Goal: Check status: Check status

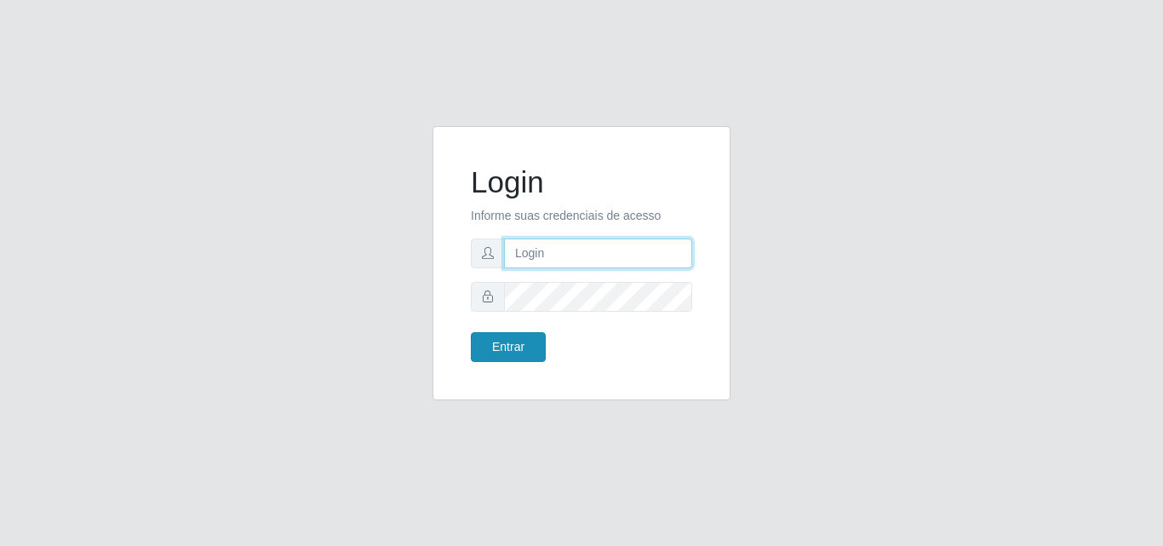
type input "[EMAIL_ADDRESS][DOMAIN_NAME]"
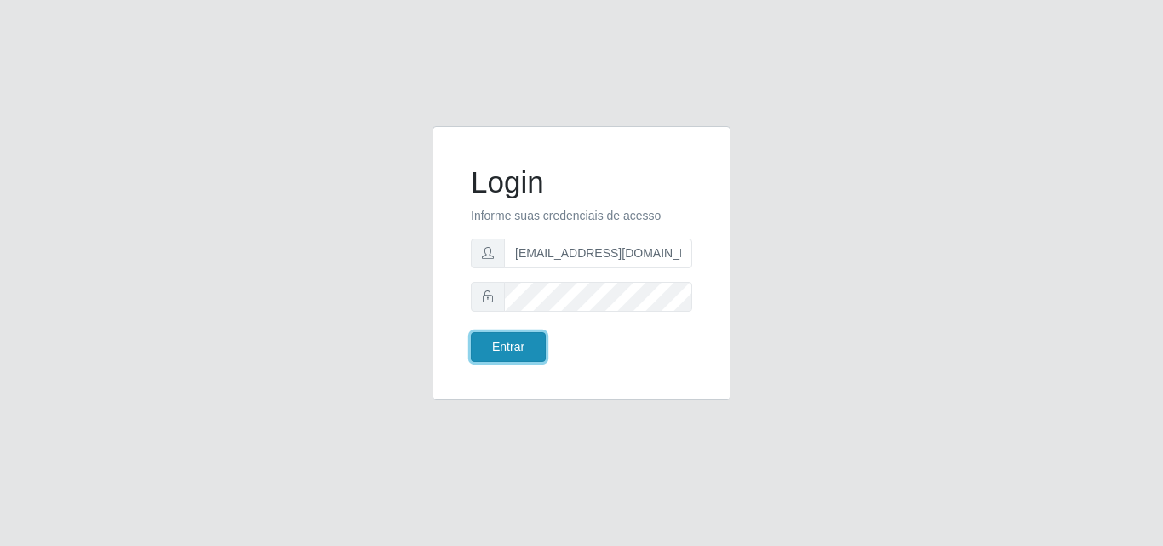
click at [508, 351] on button "Entrar" at bounding box center [508, 347] width 75 height 30
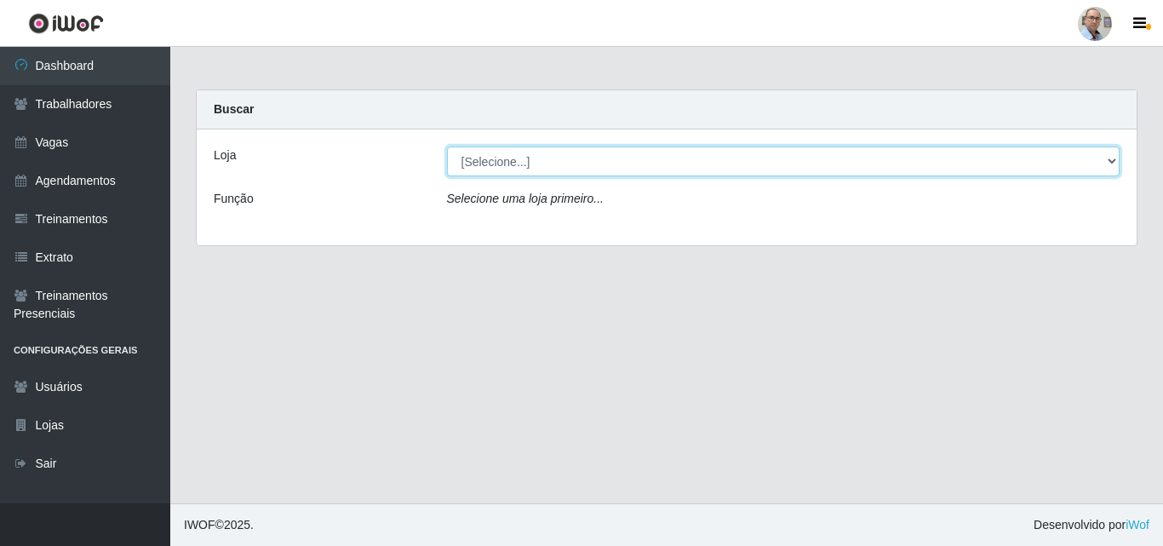
click at [896, 169] on select "[Selecione...] Mar Vermelho - Loja 04" at bounding box center [784, 161] width 674 height 30
select select "251"
click at [447, 146] on select "[Selecione...] Mar Vermelho - Loja 04" at bounding box center [784, 161] width 674 height 30
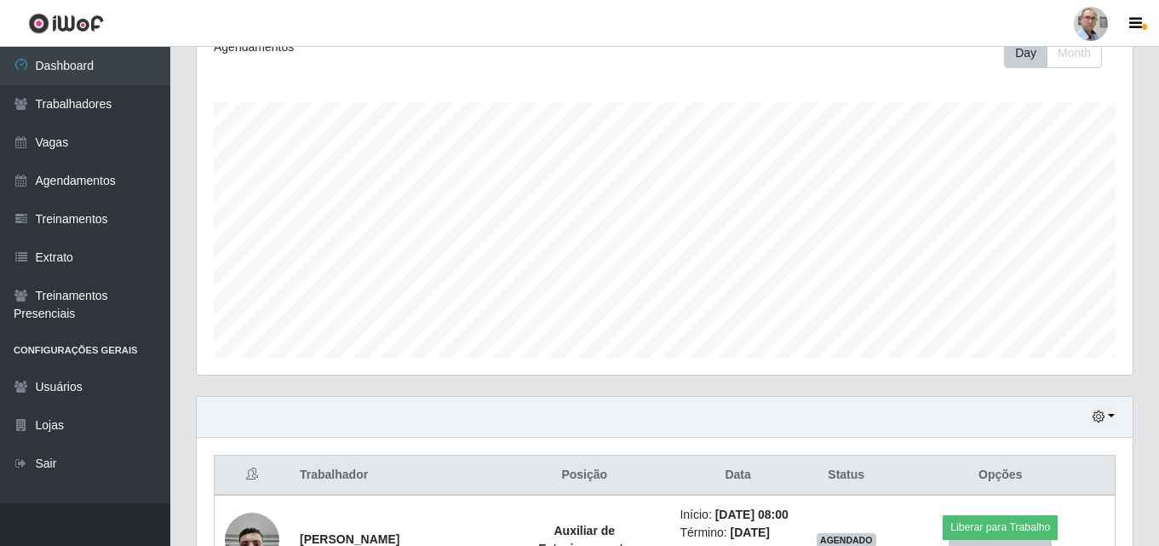
scroll to position [256, 0]
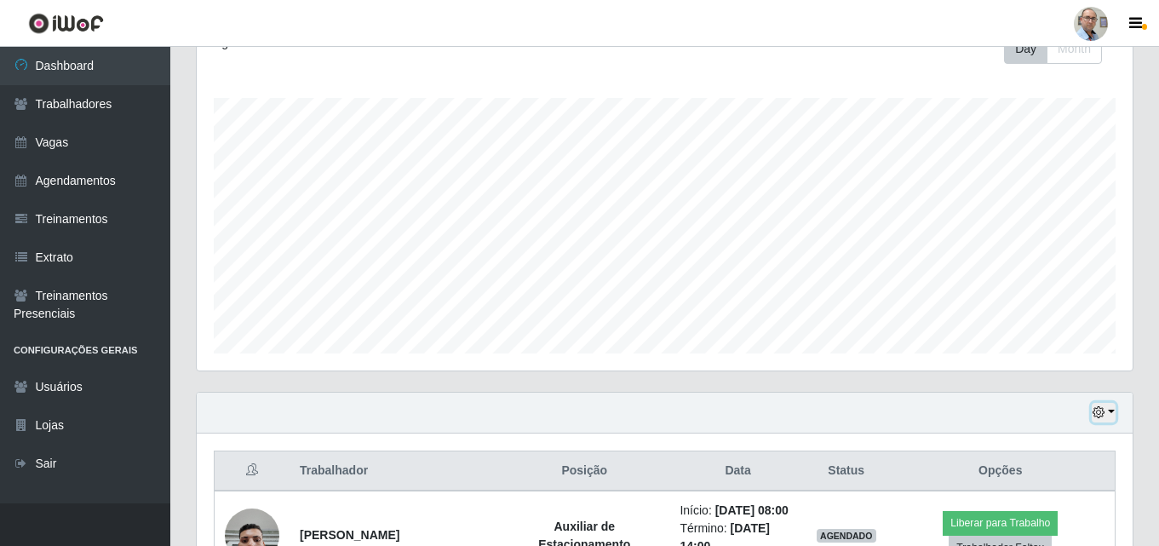
click at [1112, 411] on button "button" at bounding box center [1104, 413] width 24 height 20
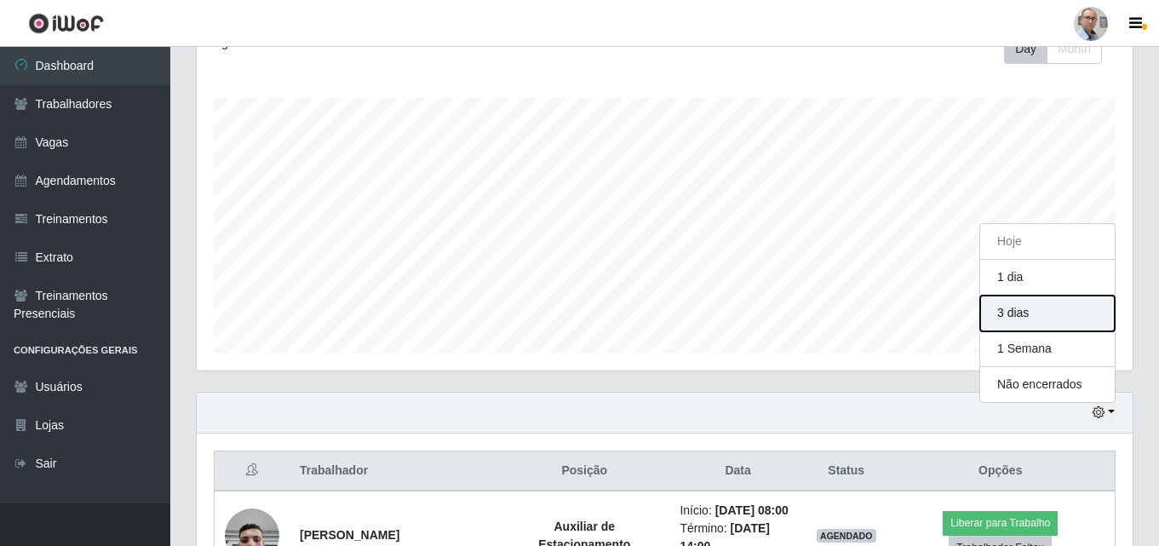
click at [1049, 306] on button "3 dias" at bounding box center [1047, 314] width 135 height 36
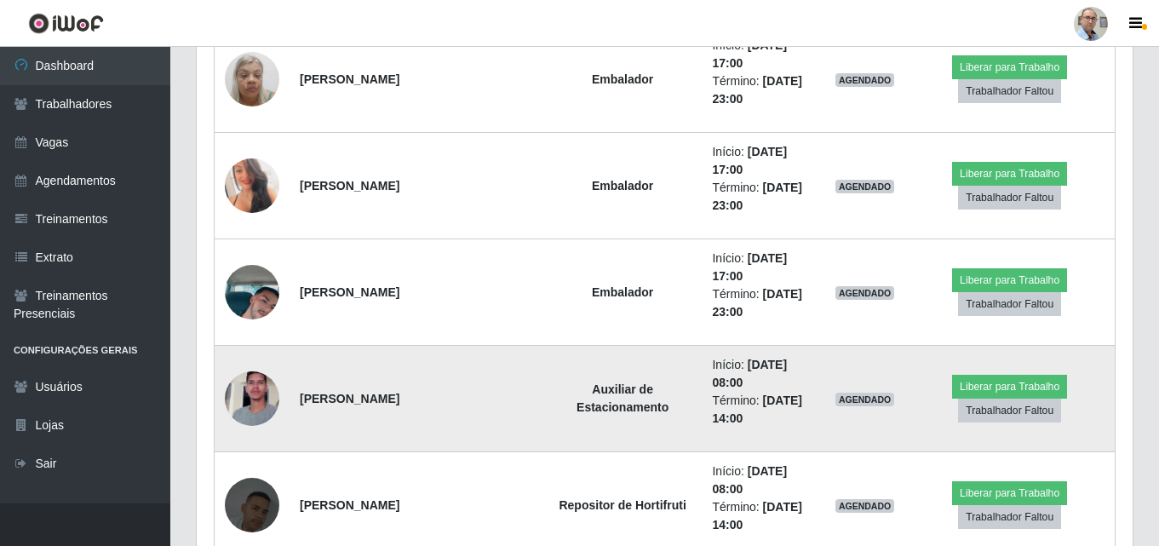
scroll to position [7777, 0]
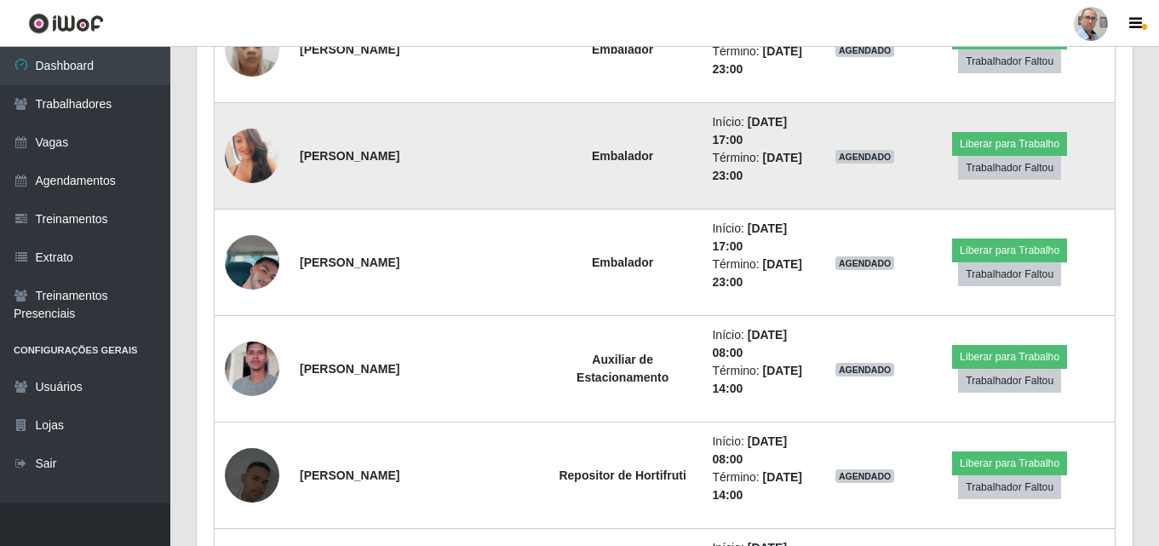
click at [246, 170] on img at bounding box center [252, 156] width 55 height 77
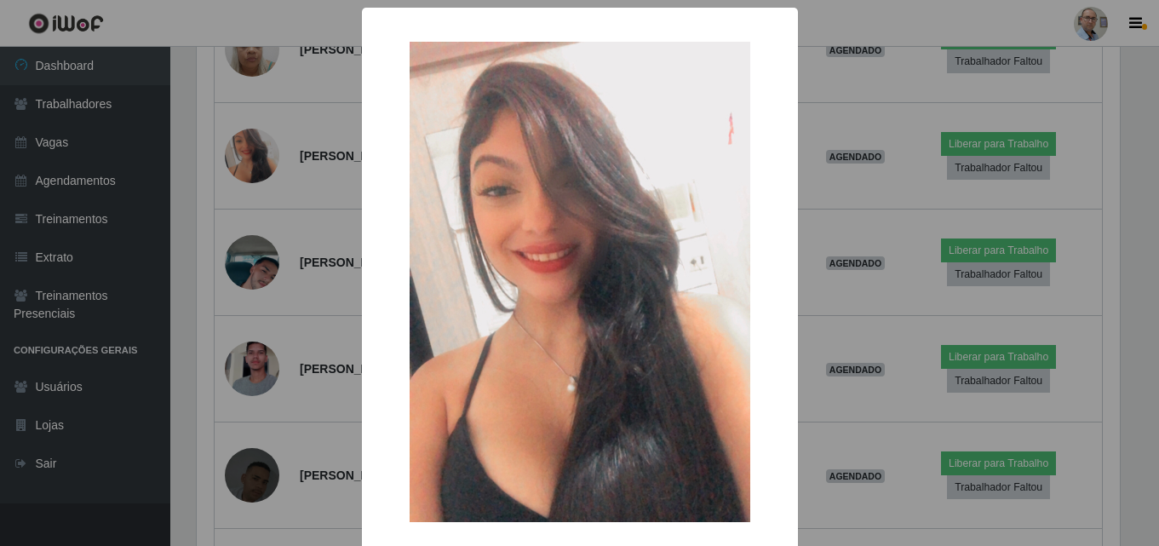
scroll to position [353, 927]
click at [249, 166] on div "× OK Cancel" at bounding box center [581, 273] width 1163 height 546
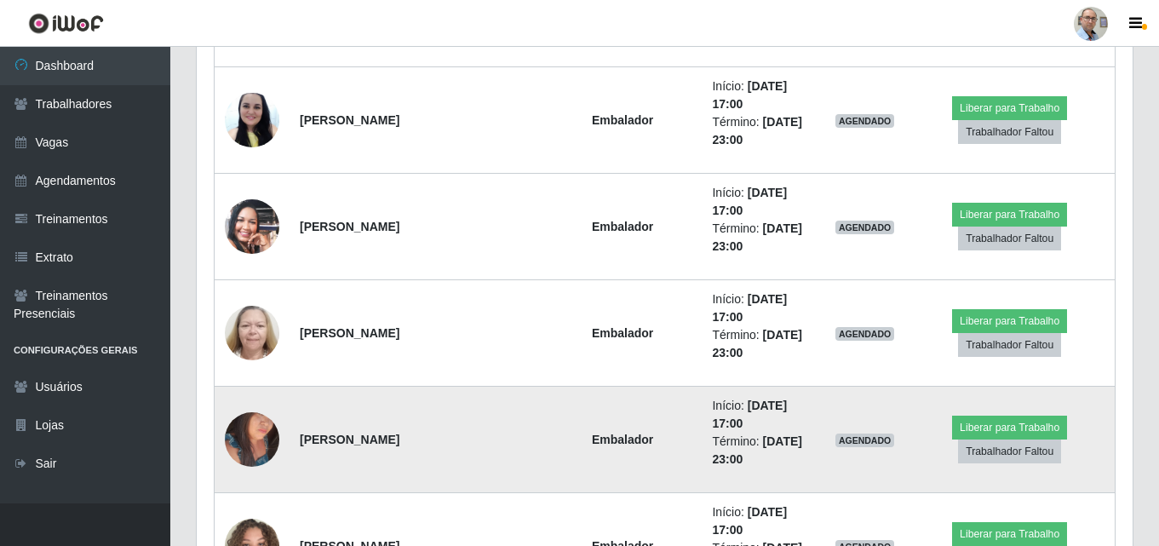
scroll to position [11524, 0]
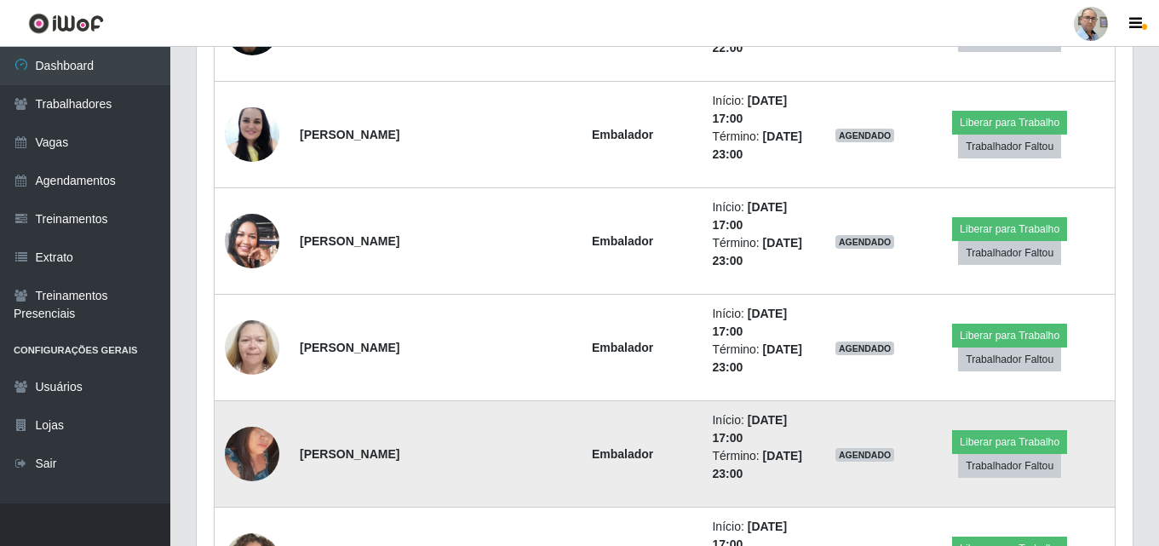
click at [270, 453] on img at bounding box center [252, 453] width 55 height 72
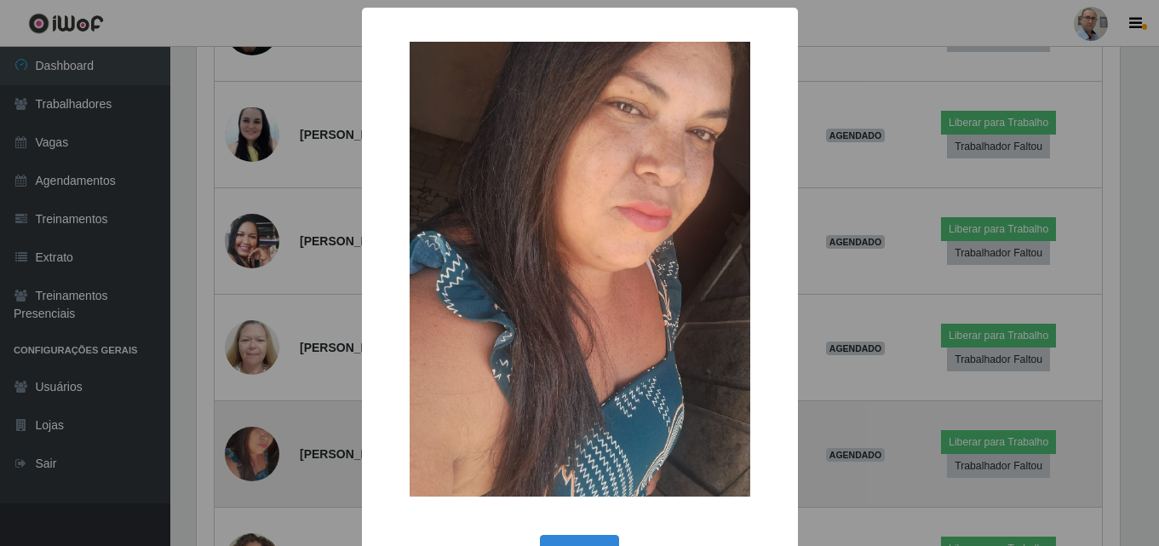
scroll to position [353, 927]
click at [270, 453] on div "× OK Cancel" at bounding box center [581, 273] width 1163 height 546
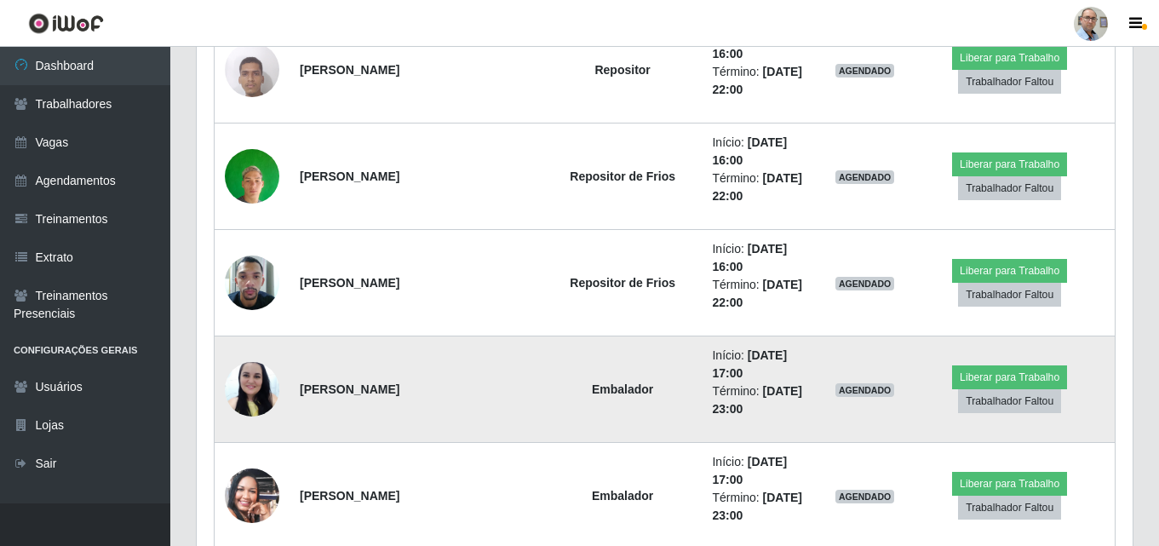
scroll to position [11183, 0]
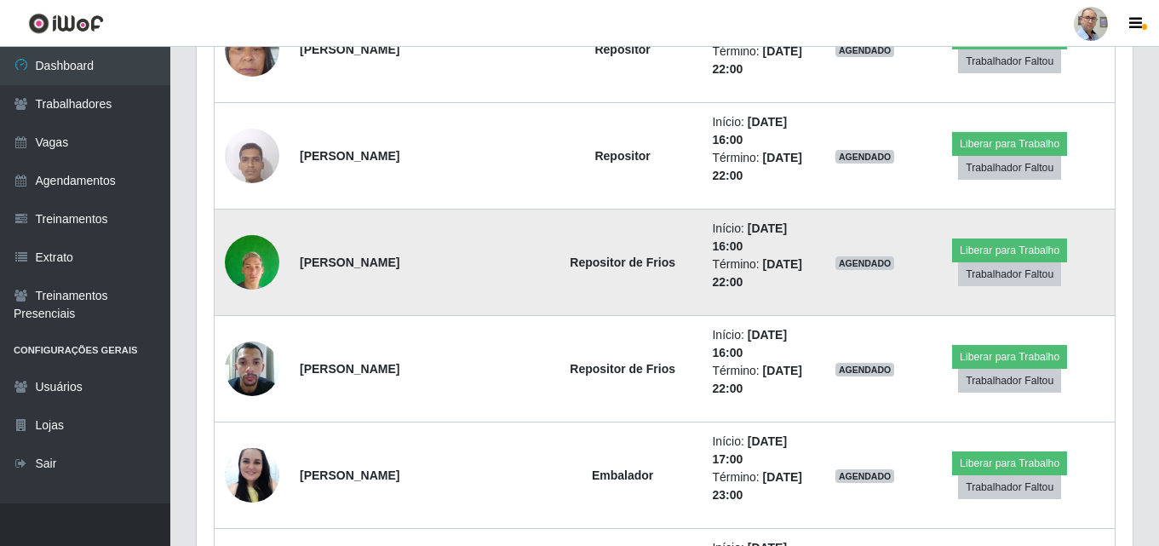
click at [256, 259] on img at bounding box center [252, 262] width 55 height 72
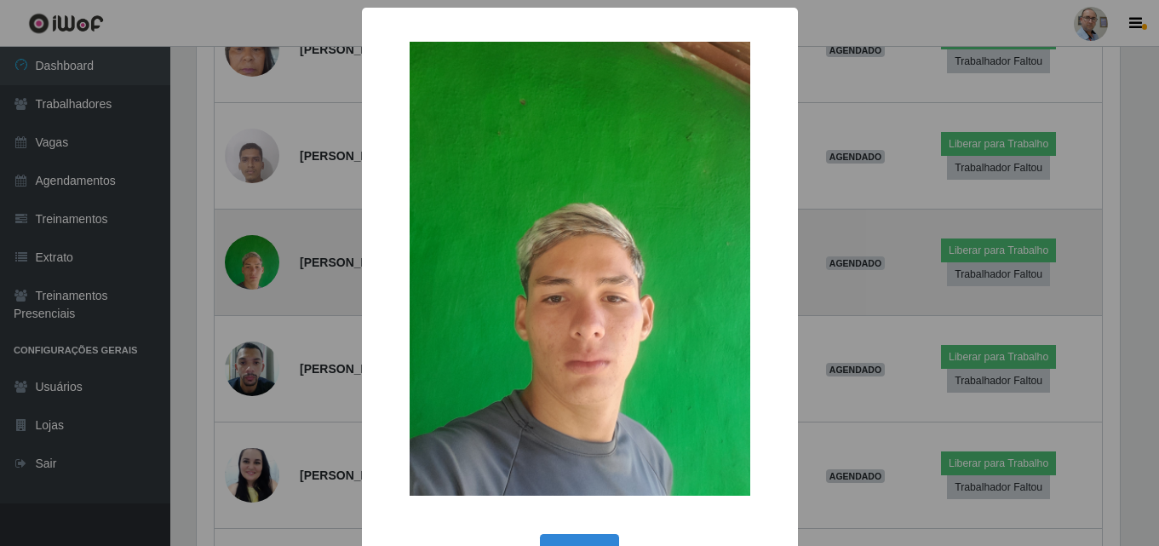
scroll to position [353, 927]
click at [256, 259] on div "× OK Cancel" at bounding box center [581, 273] width 1163 height 546
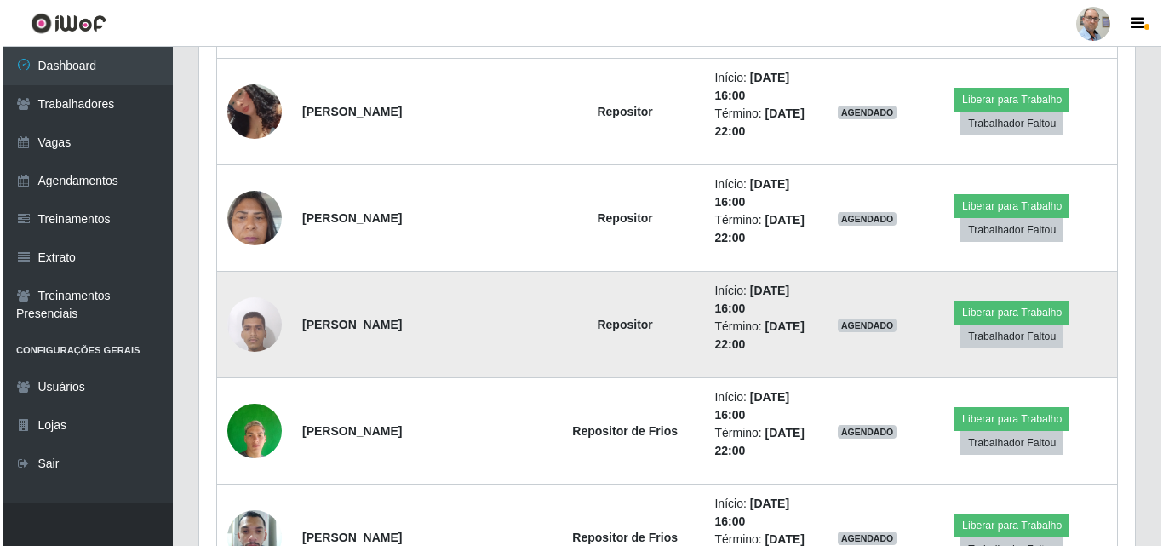
scroll to position [11013, 0]
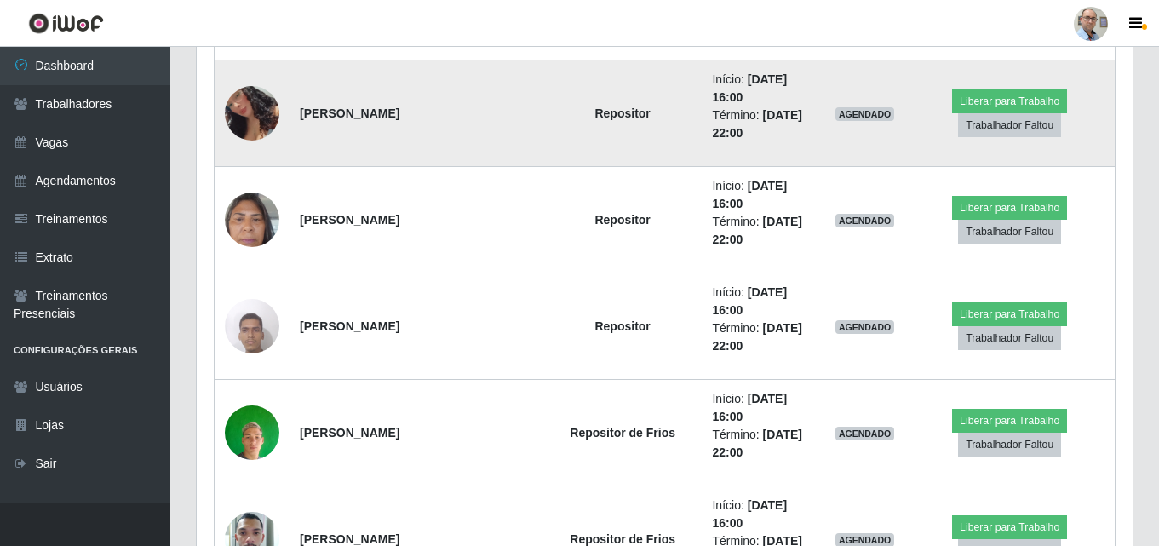
click at [253, 105] on img at bounding box center [252, 113] width 55 height 106
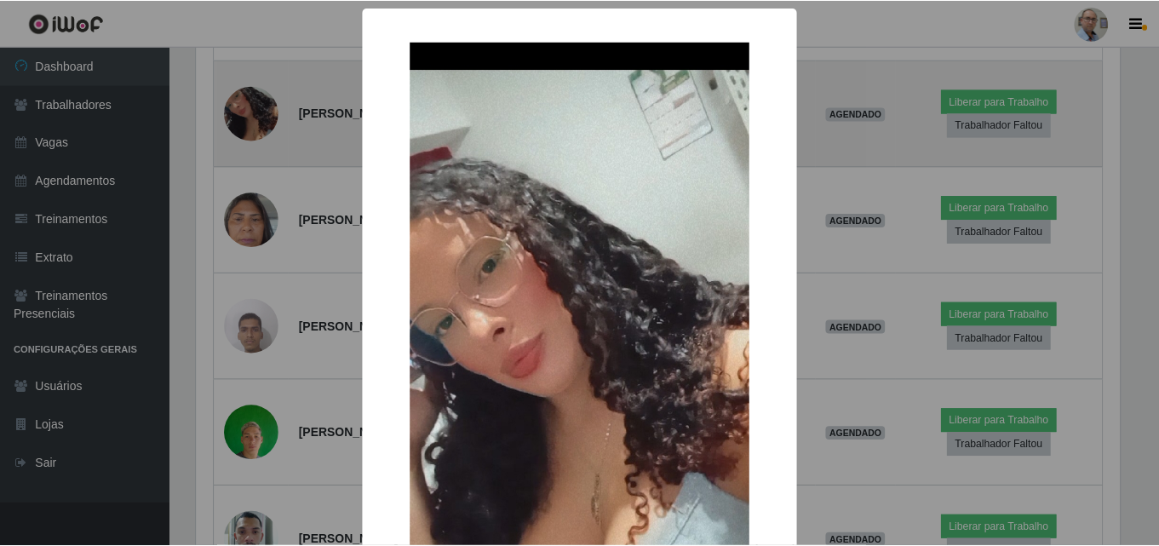
scroll to position [353, 927]
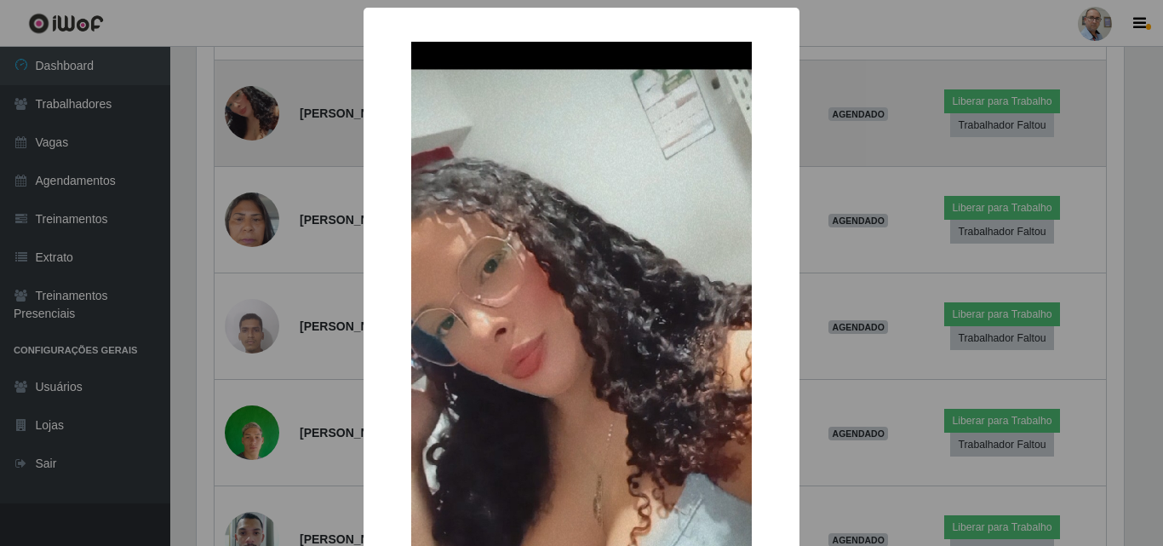
click at [253, 105] on div "× OK Cancel" at bounding box center [581, 273] width 1163 height 546
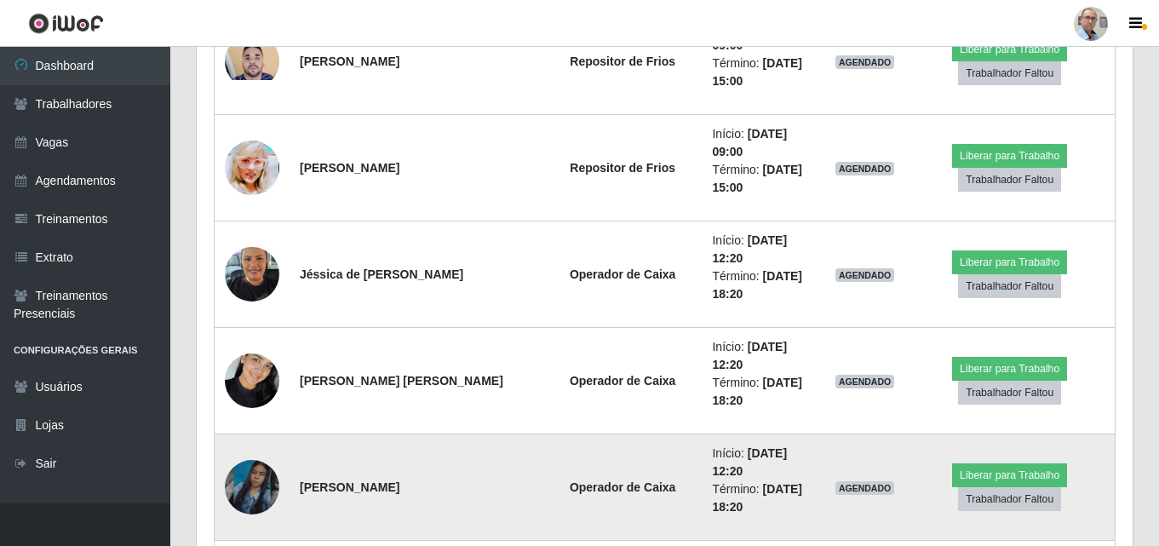
scroll to position [13185, 0]
